Goal: Navigation & Orientation: Find specific page/section

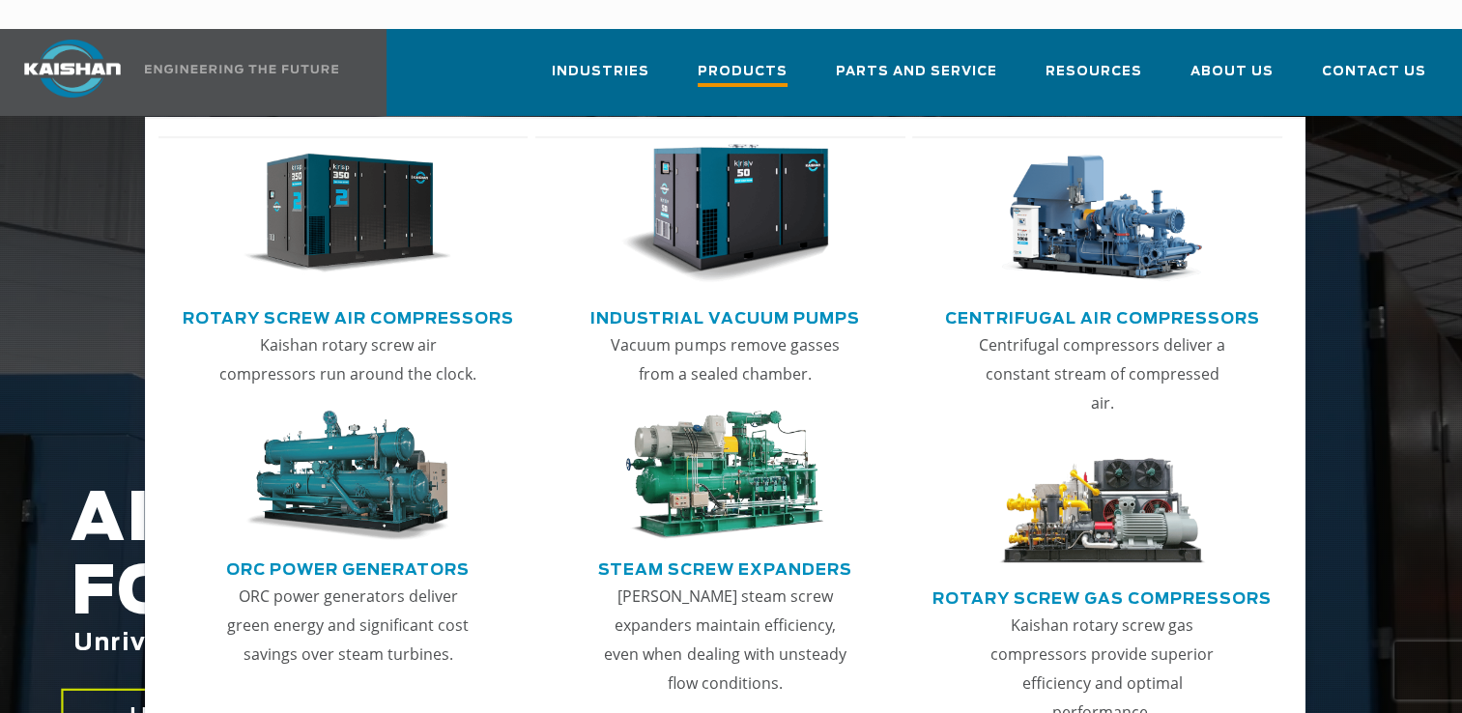
click at [769, 61] on span "Products" at bounding box center [743, 74] width 90 height 26
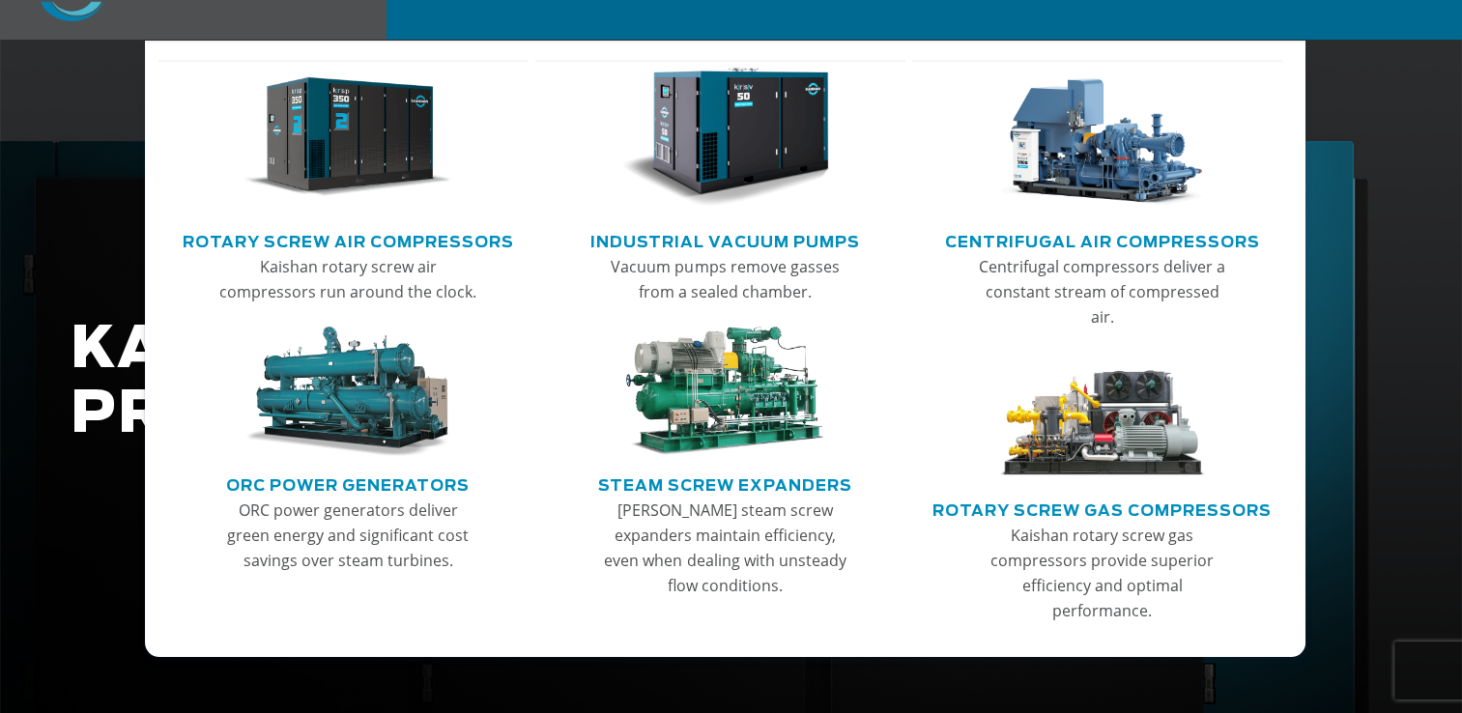
scroll to position [193, 0]
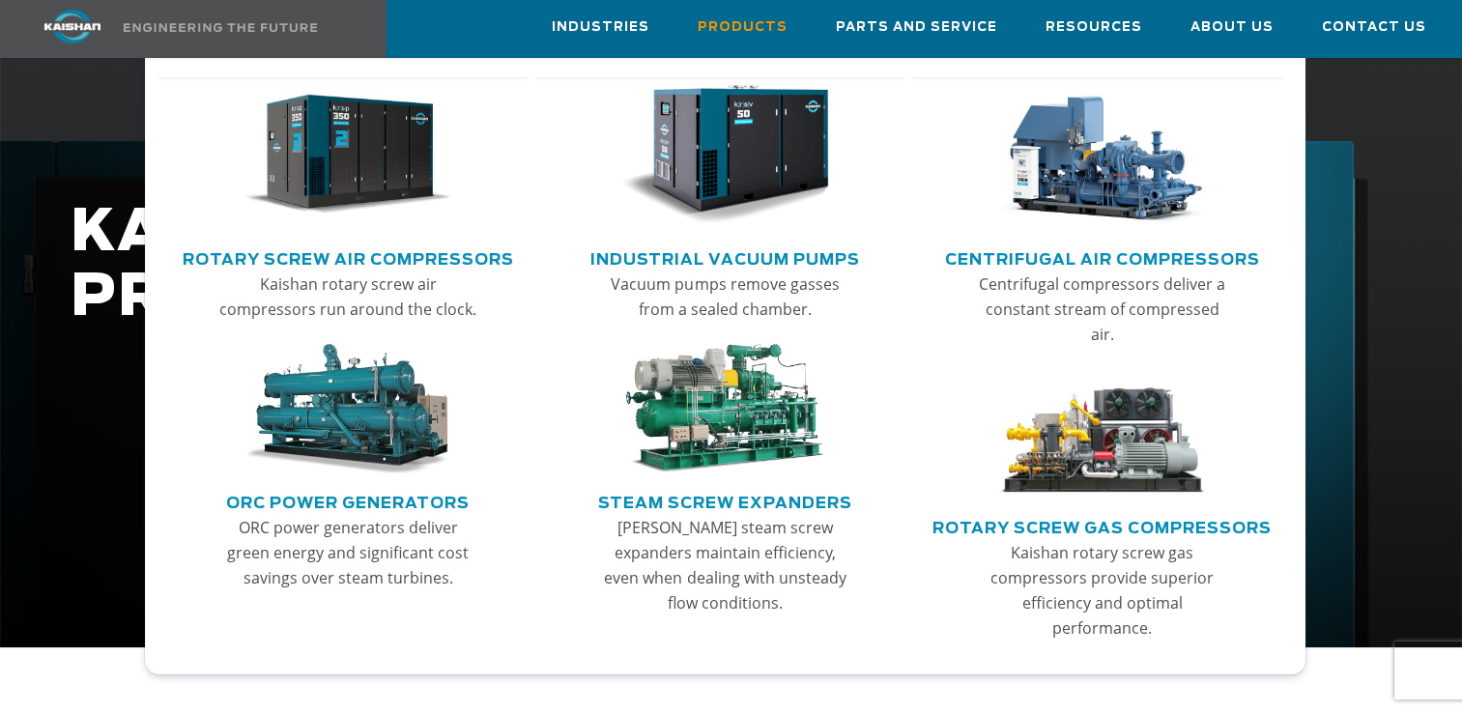
click at [361, 170] on img "Main menu" at bounding box center [347, 155] width 209 height 140
click at [748, 157] on img "Main menu" at bounding box center [724, 155] width 209 height 140
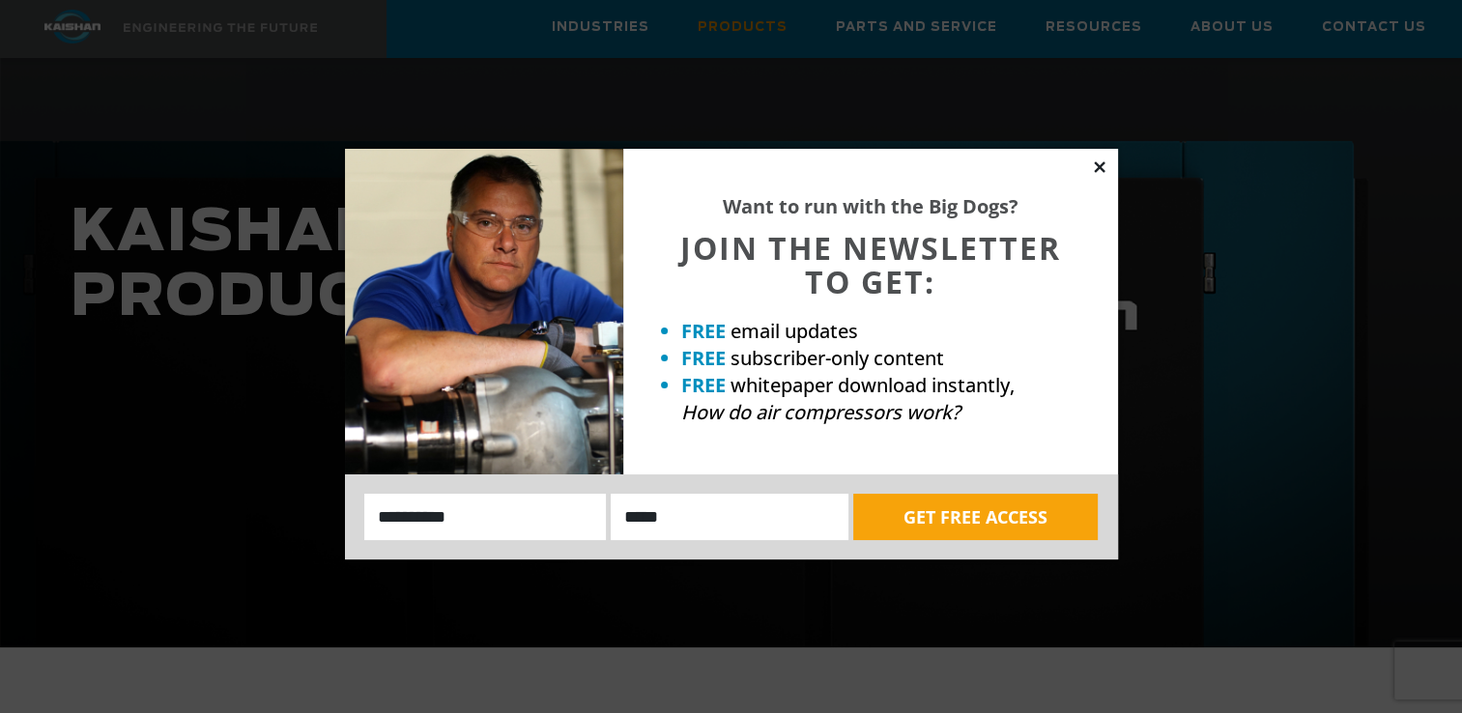
click at [1101, 169] on icon at bounding box center [1099, 166] width 11 height 11
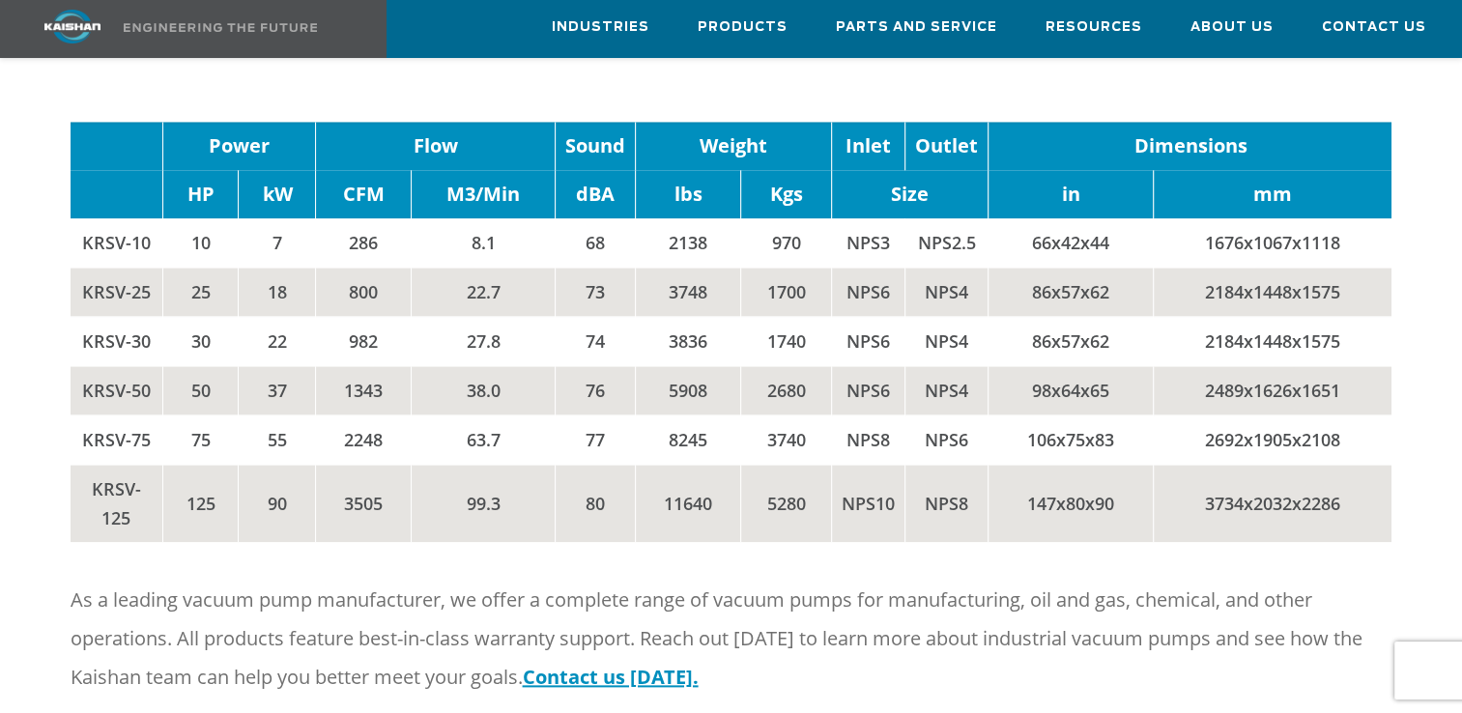
scroll to position [2125, 0]
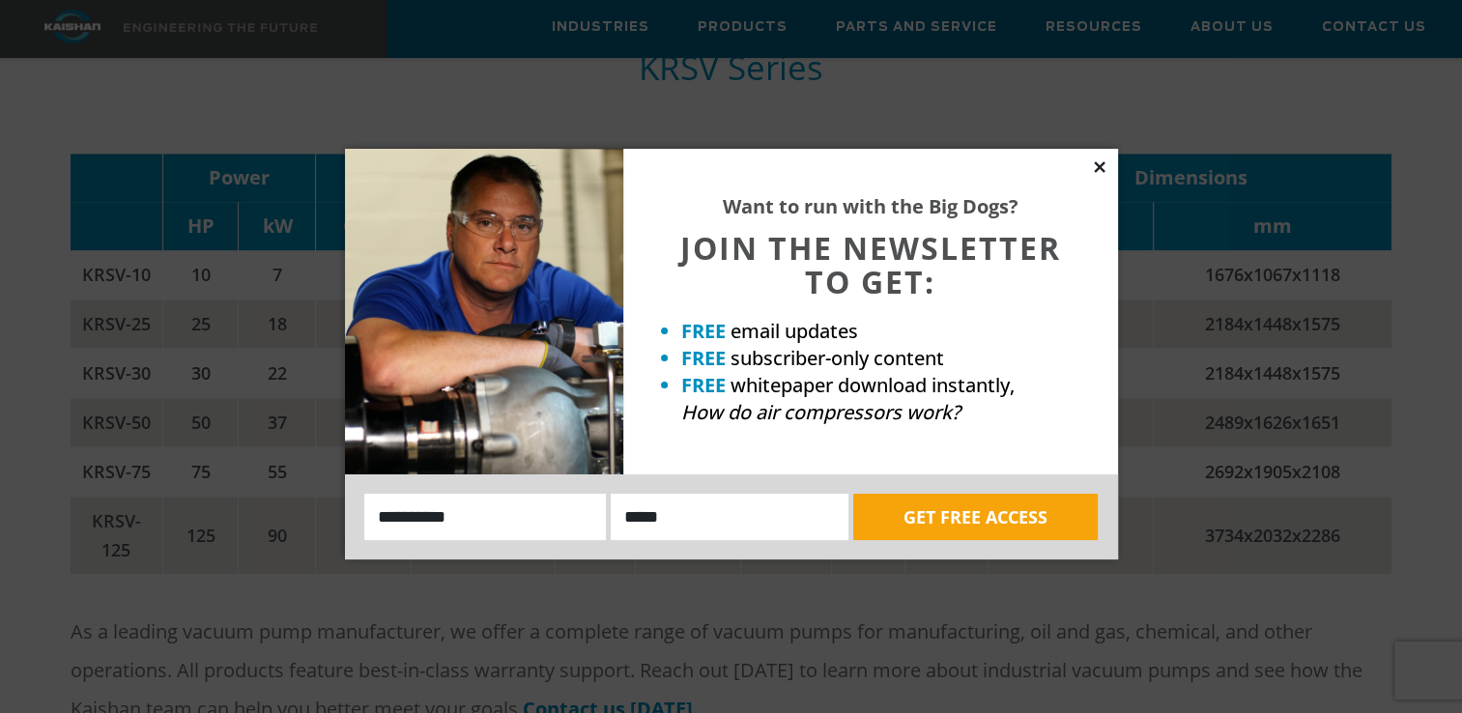
click at [1097, 169] on icon at bounding box center [1099, 166] width 17 height 17
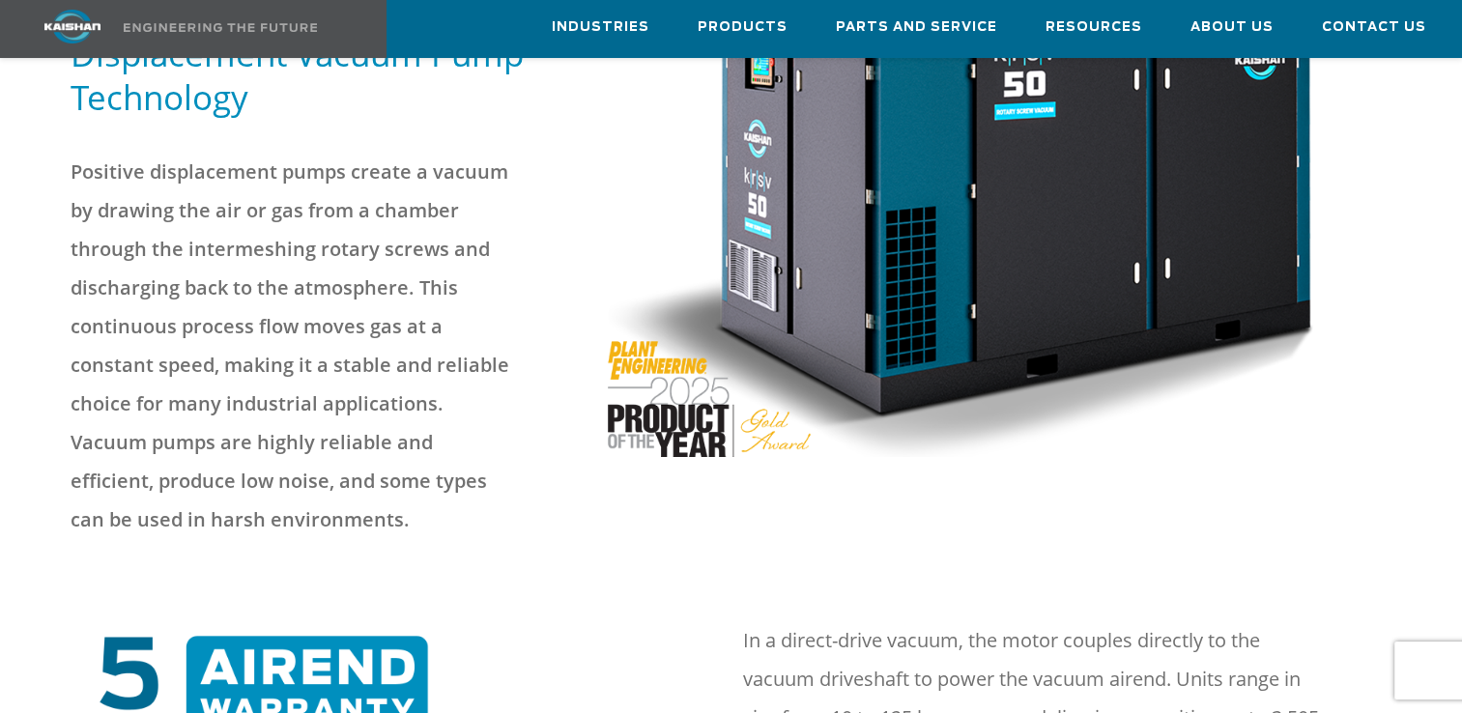
scroll to position [193, 0]
